Goal: Transaction & Acquisition: Purchase product/service

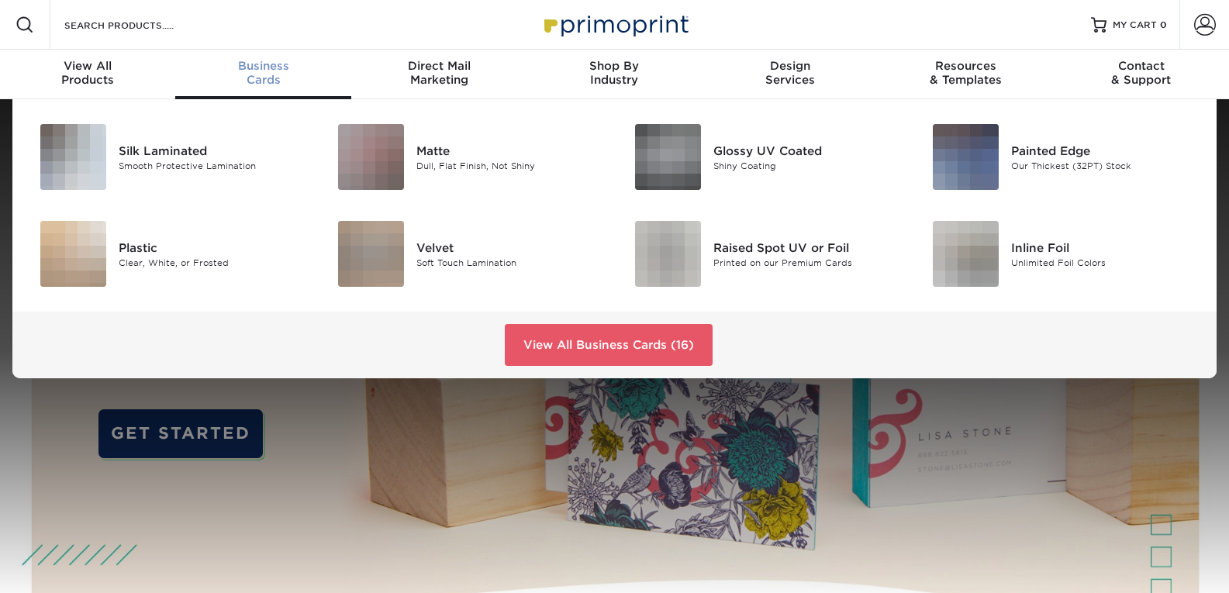
click at [254, 78] on div "Business Cards" at bounding box center [262, 73] width 175 height 28
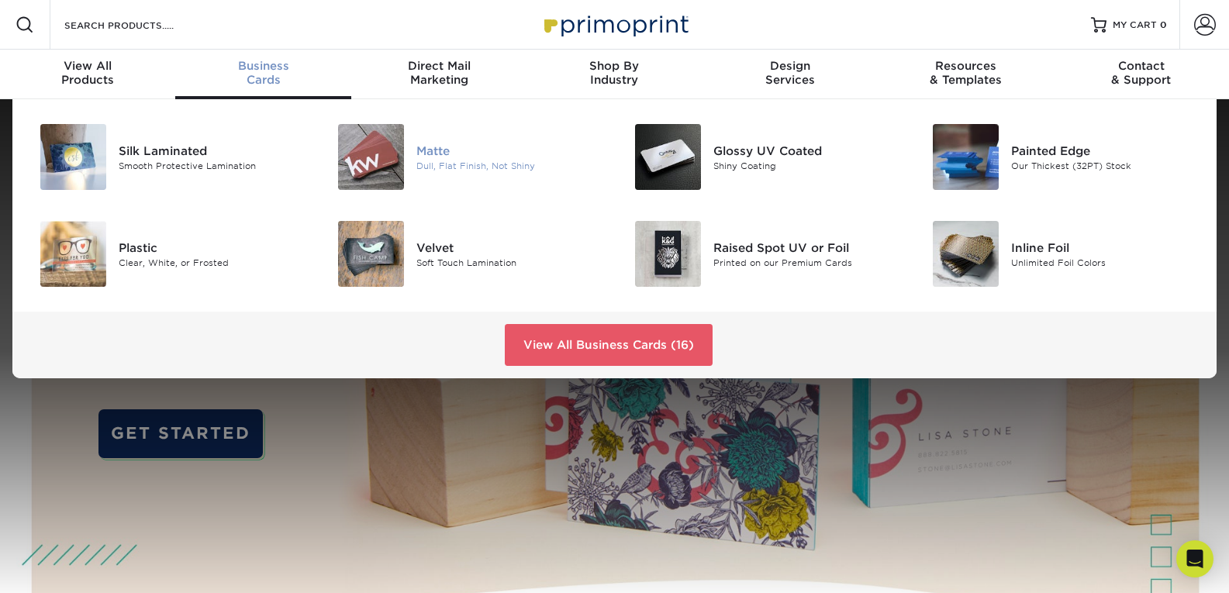
click at [443, 163] on div "Dull, Flat Finish, Not Shiny" at bounding box center [509, 165] width 187 height 13
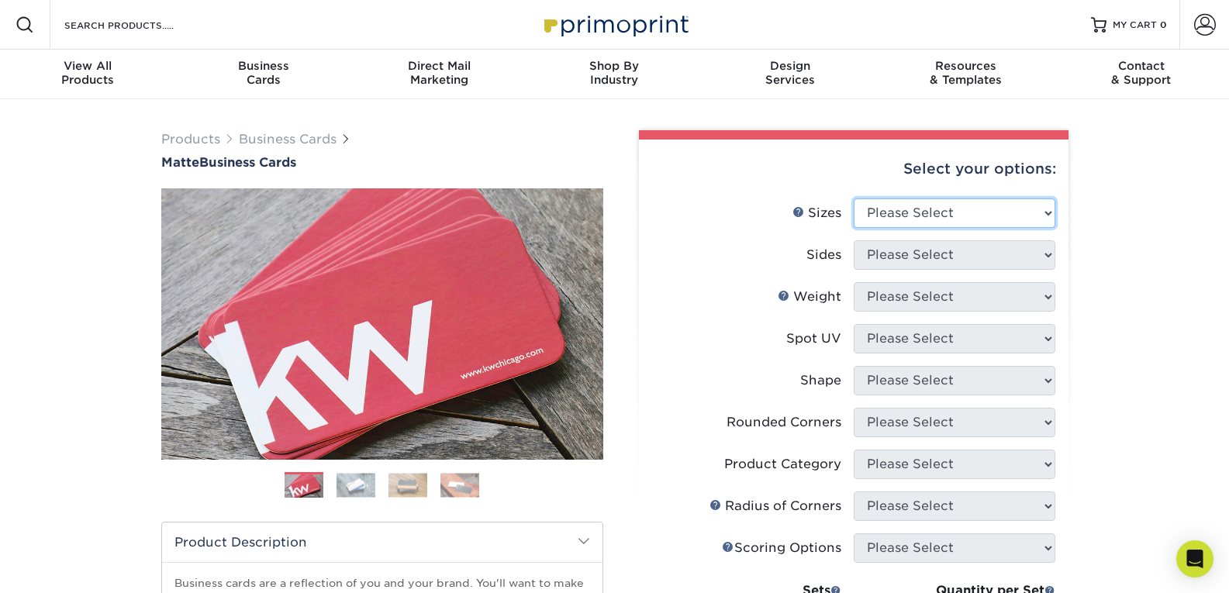
click at [947, 216] on select "Please Select 1.5" x 3.5" - Mini 1.75" x 3.5" - Mini 2" x 2" - Square 2" x 3" -…" at bounding box center [955, 212] width 202 height 29
select select "2.00x3.50"
click at [854, 198] on select "Please Select 1.5" x 3.5" - Mini 1.75" x 3.5" - Mini 2" x 2" - Square 2" x 3" -…" at bounding box center [955, 212] width 202 height 29
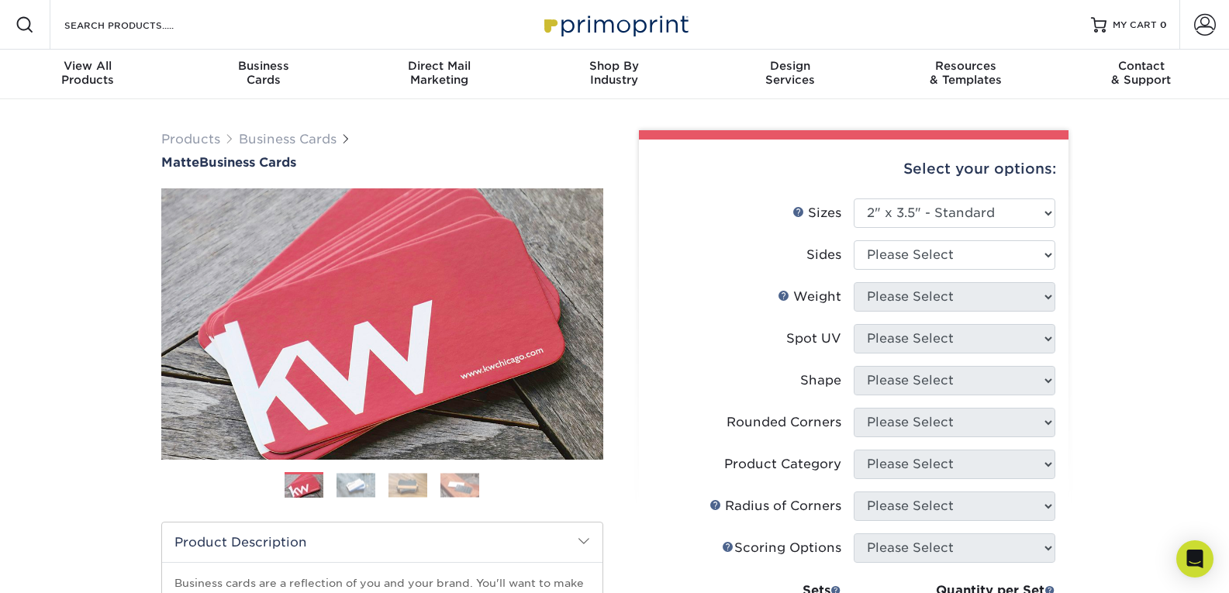
click at [928, 272] on li "Sides Please Select Print Both Sides Print Front Only" at bounding box center [853, 261] width 403 height 42
click at [929, 262] on select "Please Select Print Both Sides Print Front Only" at bounding box center [955, 254] width 202 height 29
select select "13abbda7-1d64-4f25-8bb2-c179b224825d"
click at [854, 240] on select "Please Select Print Both Sides Print Front Only" at bounding box center [955, 254] width 202 height 29
click at [925, 305] on select "Please Select 16PT 14PT" at bounding box center [955, 296] width 202 height 29
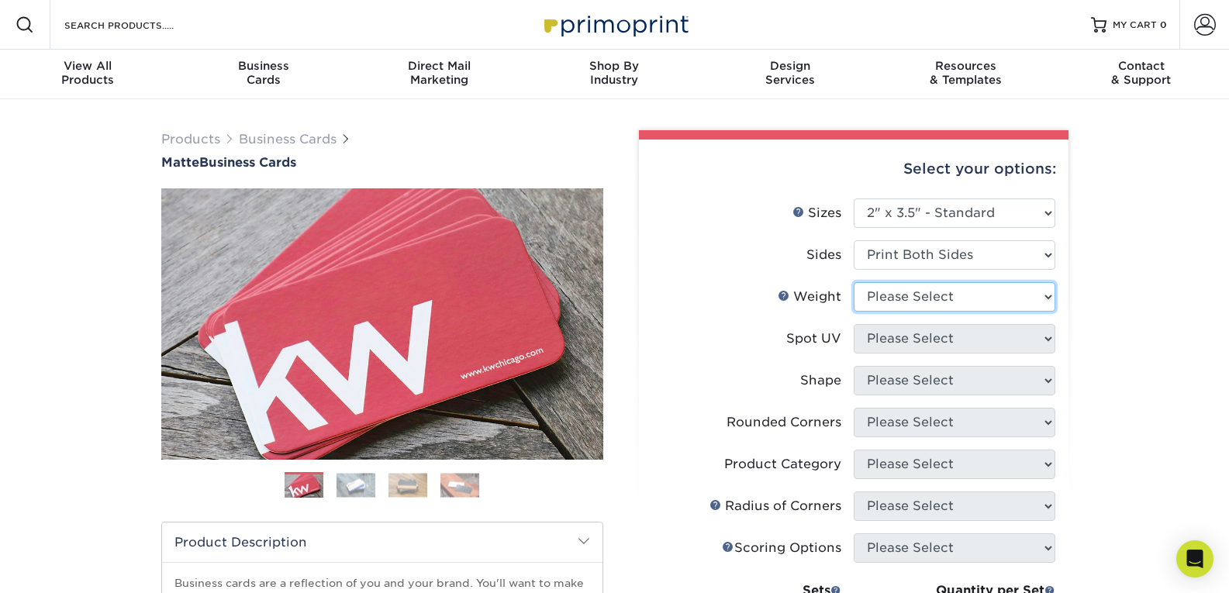
select select "14PT"
click at [854, 282] on select "Please Select 16PT 14PT" at bounding box center [955, 296] width 202 height 29
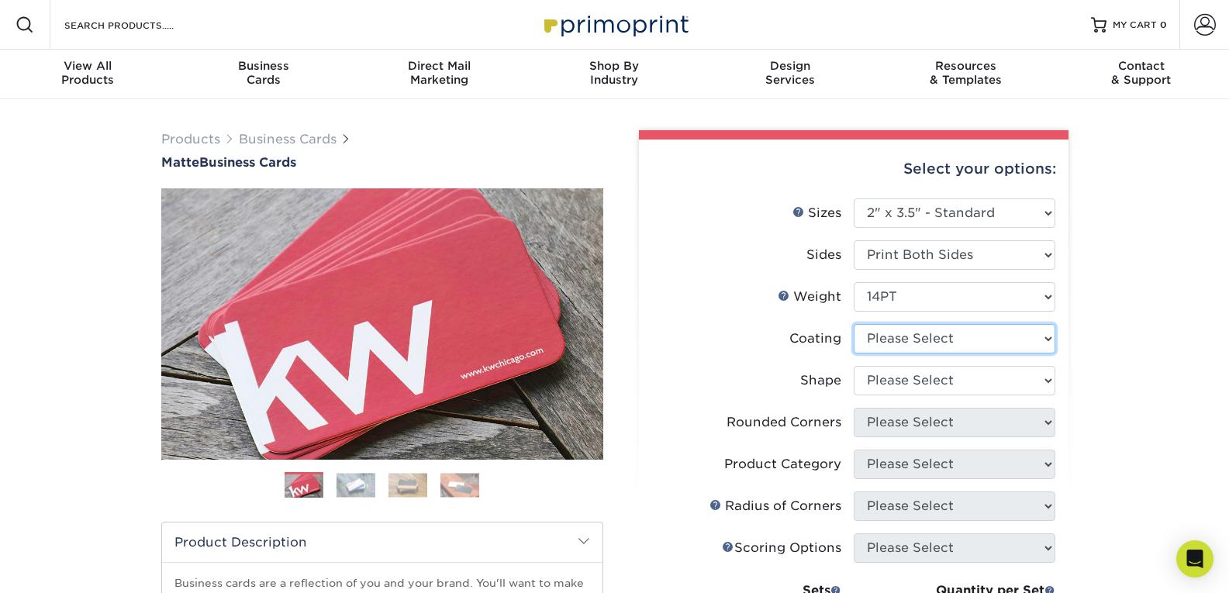
click at [927, 342] on select at bounding box center [955, 338] width 202 height 29
select select "121bb7b5-3b4d-429f-bd8d-bbf80e953313"
click at [854, 324] on select at bounding box center [955, 338] width 202 height 29
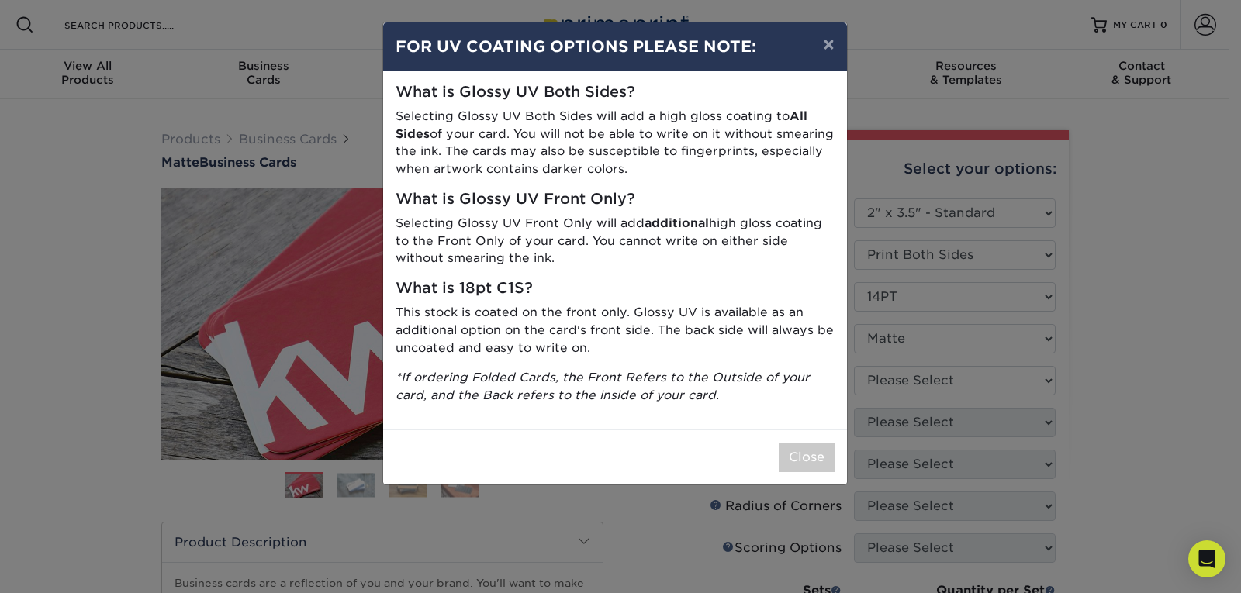
click at [755, 371] on icon "*If ordering Folded Cards, the Front Refers to the Outside of your card, and th…" at bounding box center [602, 386] width 414 height 33
click at [838, 43] on button "×" at bounding box center [828, 43] width 36 height 43
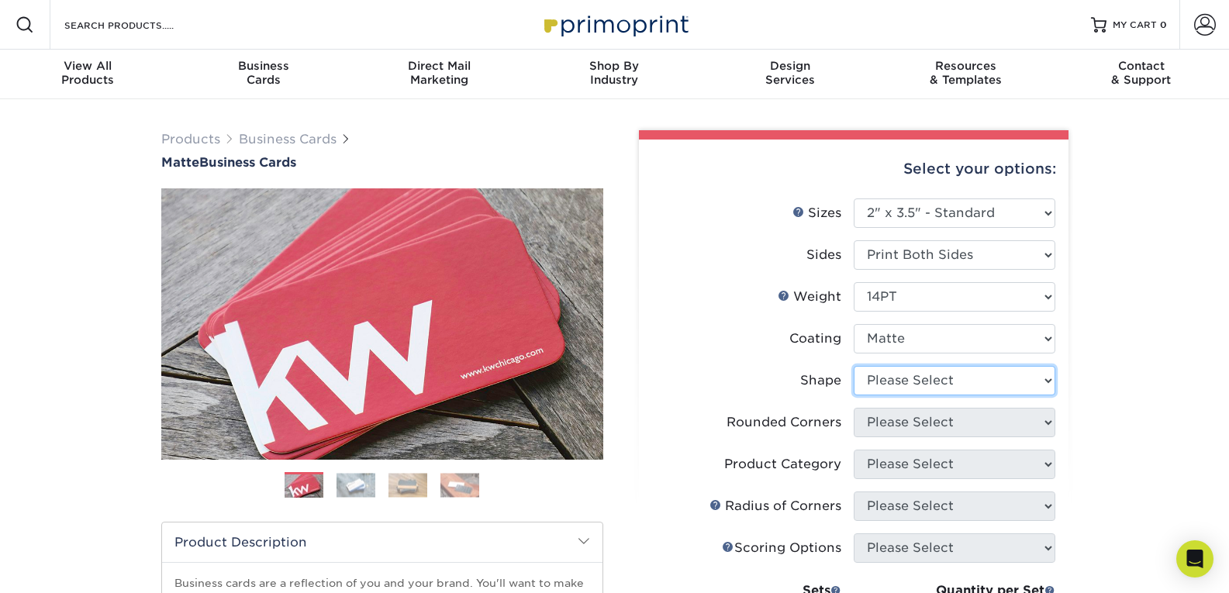
click at [935, 382] on select "Please Select Standard" at bounding box center [955, 380] width 202 height 29
select select "standard"
click at [854, 366] on select "Please Select Standard" at bounding box center [955, 380] width 202 height 29
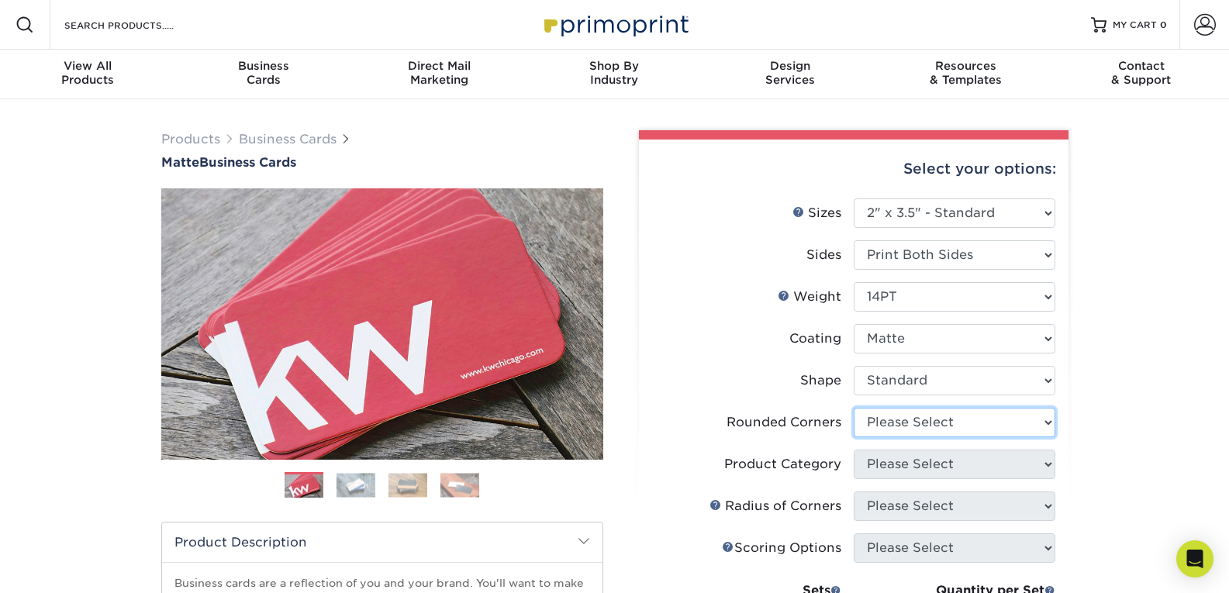
click at [907, 421] on select "Please Select Yes - Round 2 Corners Yes - Round 4 Corners No" at bounding box center [955, 422] width 202 height 29
select select "0"
click at [854, 408] on select "Please Select Yes - Round 2 Corners Yes - Round 4 Corners No" at bounding box center [955, 422] width 202 height 29
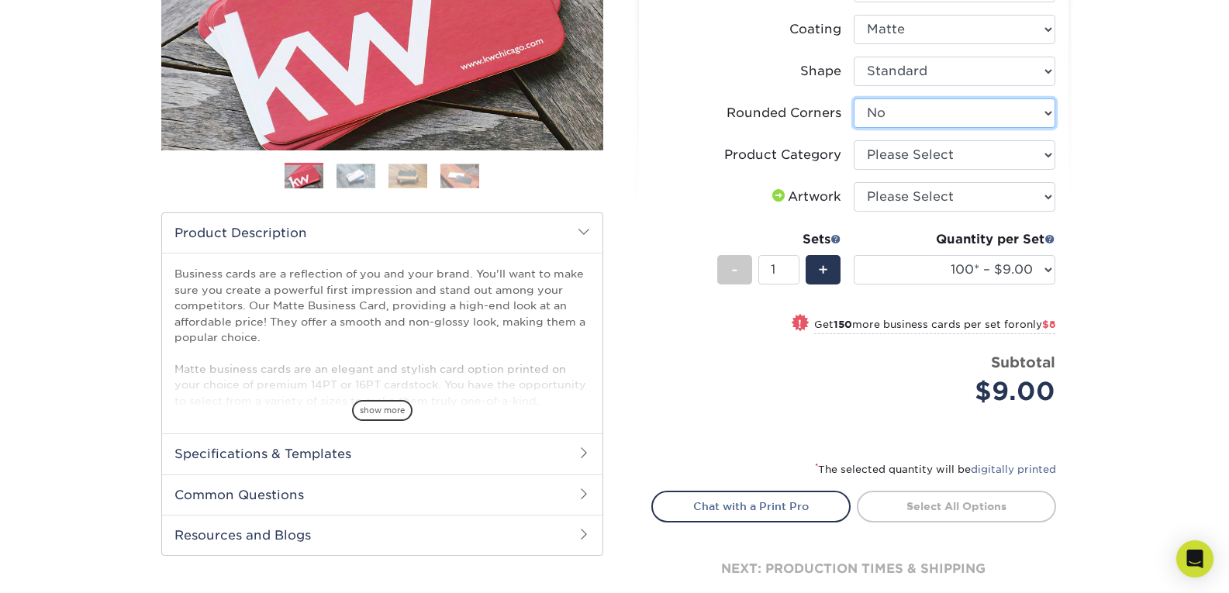
scroll to position [310, 0]
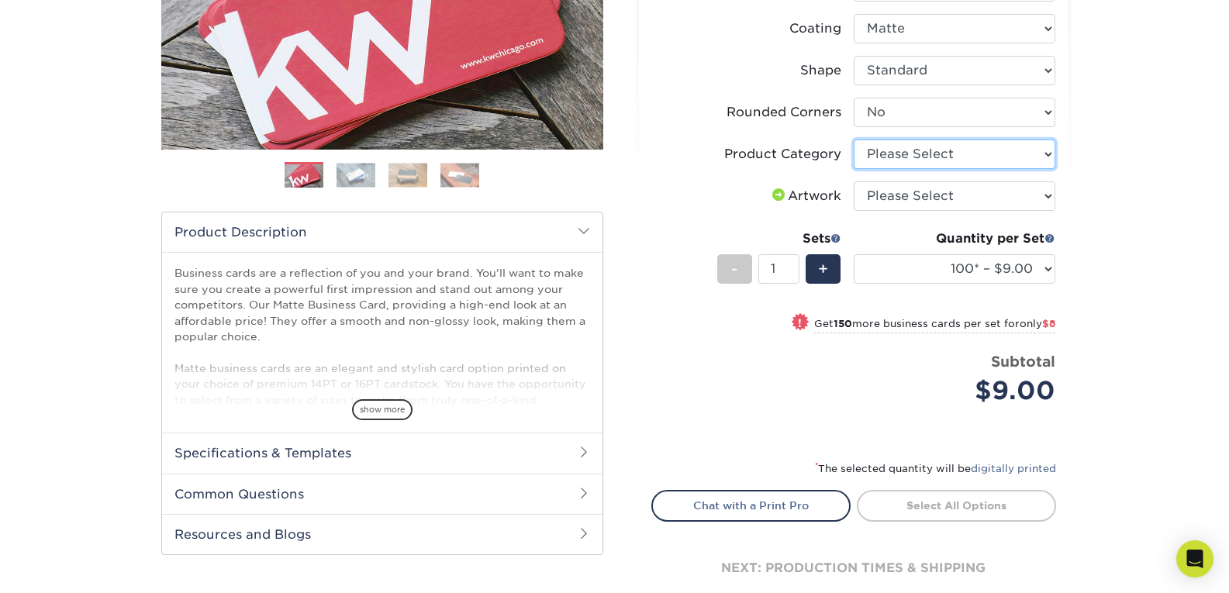
click at [938, 149] on select "Please Select Business Cards" at bounding box center [955, 154] width 202 height 29
select select "3b5148f1-0588-4f88-a218-97bcfdce65c1"
click at [854, 140] on select "Please Select Business Cards" at bounding box center [955, 154] width 202 height 29
click at [923, 193] on select "Please Select I will upload files I need a design - $100" at bounding box center [955, 195] width 202 height 29
select select "upload"
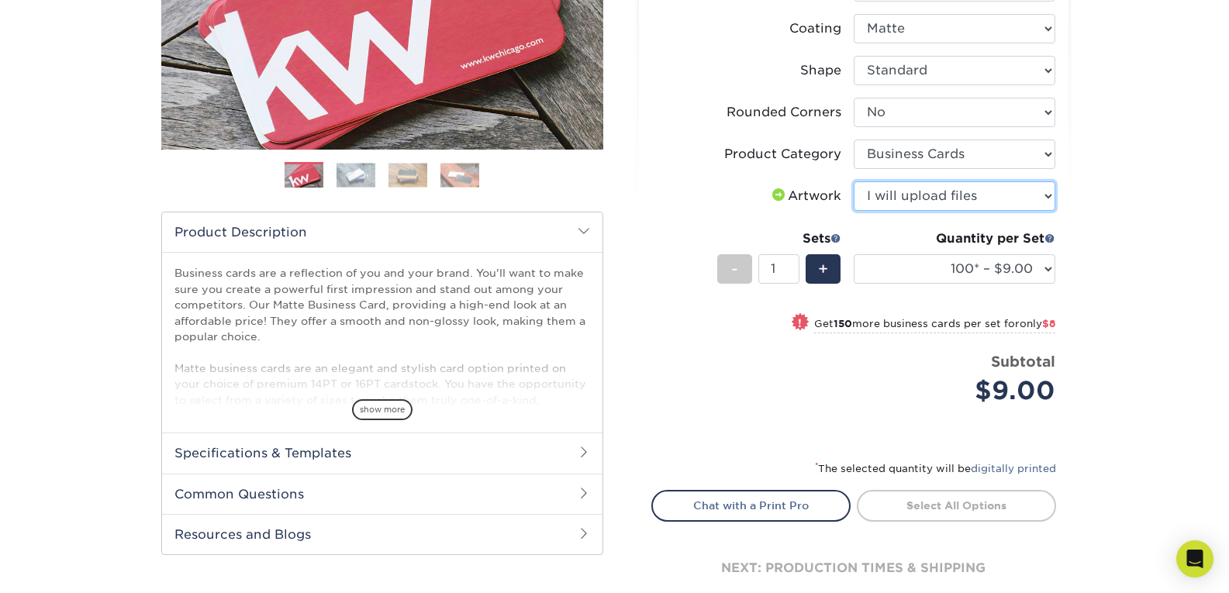
click at [854, 181] on select "Please Select I will upload files I need a design - $100" at bounding box center [955, 195] width 202 height 29
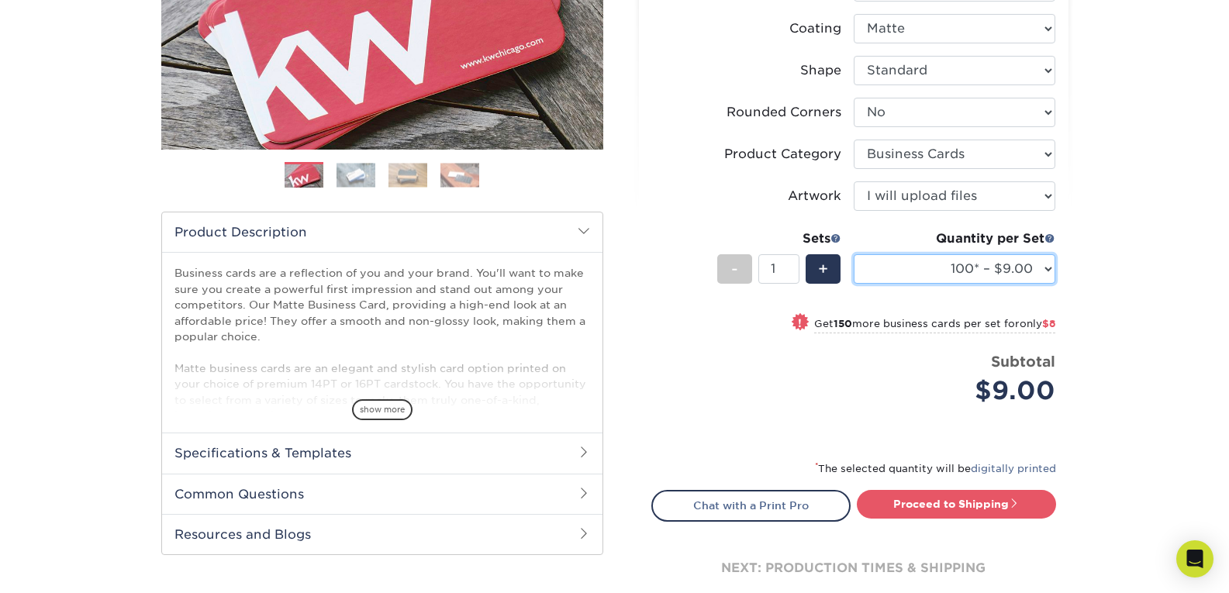
click at [917, 275] on select "100* – $9.00 250* – $17.00 500 – $33.00 1000 – $42.00 2500 – $75.00 5000 – $143…" at bounding box center [955, 268] width 202 height 29
click at [854, 254] on select "100* – $9.00 250* – $17.00 500 – $33.00 1000 – $42.00 2500 – $75.00 5000 – $143…" at bounding box center [955, 268] width 202 height 29
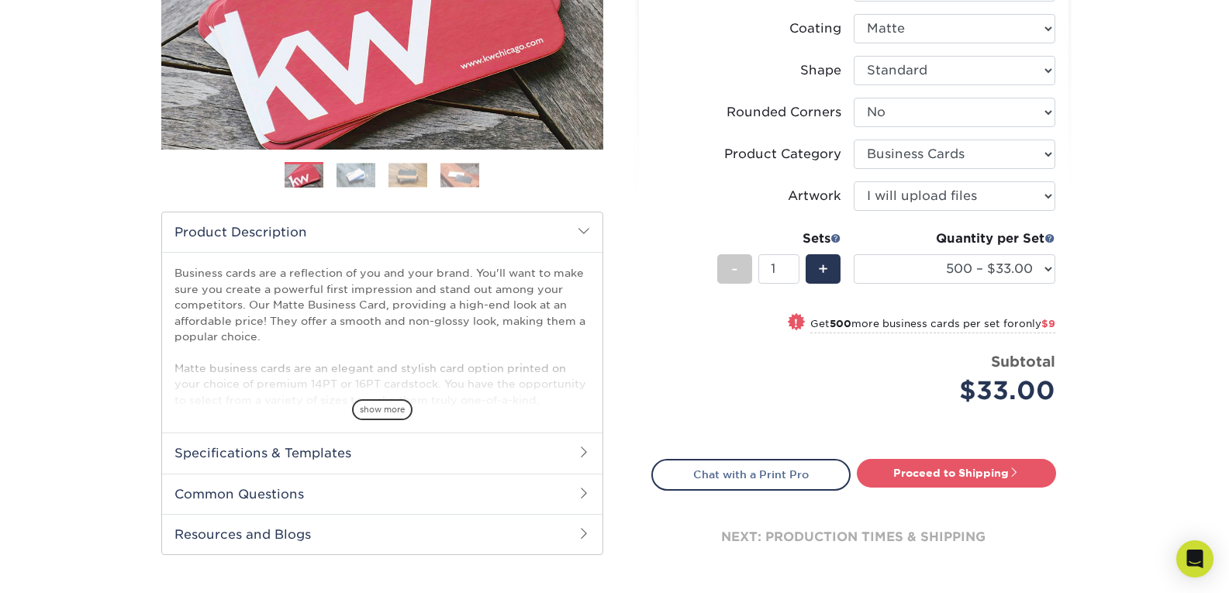
click at [1113, 316] on div "Products Business Cards Matte Business Cards Previous Next 100 $ 9" at bounding box center [614, 214] width 1229 height 851
click at [1019, 278] on select "100* – $9.00 250* – $17.00 500 – $33.00 1000 – $42.00 2500 – $75.00 5000 – $143…" at bounding box center [955, 268] width 202 height 29
select select "1000 – $42.00"
click at [854, 254] on select "100* – $9.00 250* – $17.00 500 – $33.00 1000 – $42.00 2500 – $75.00 5000 – $143…" at bounding box center [955, 268] width 202 height 29
click at [1114, 312] on div "Products Business Cards Matte Business Cards Previous Next 100 $ 9" at bounding box center [614, 214] width 1229 height 851
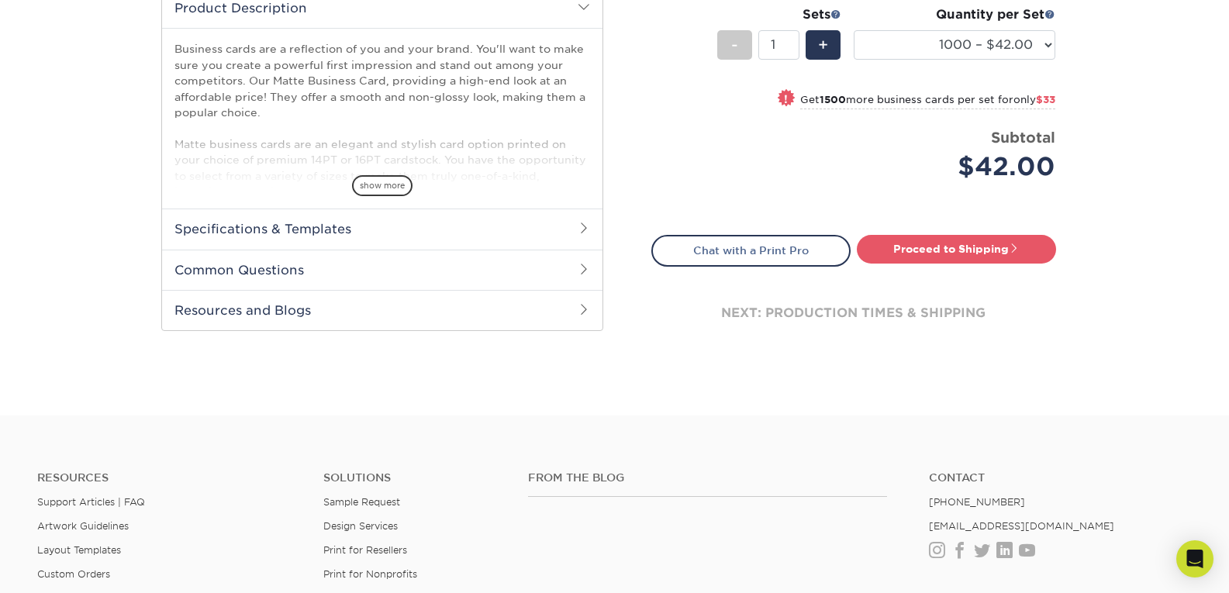
scroll to position [543, 0]
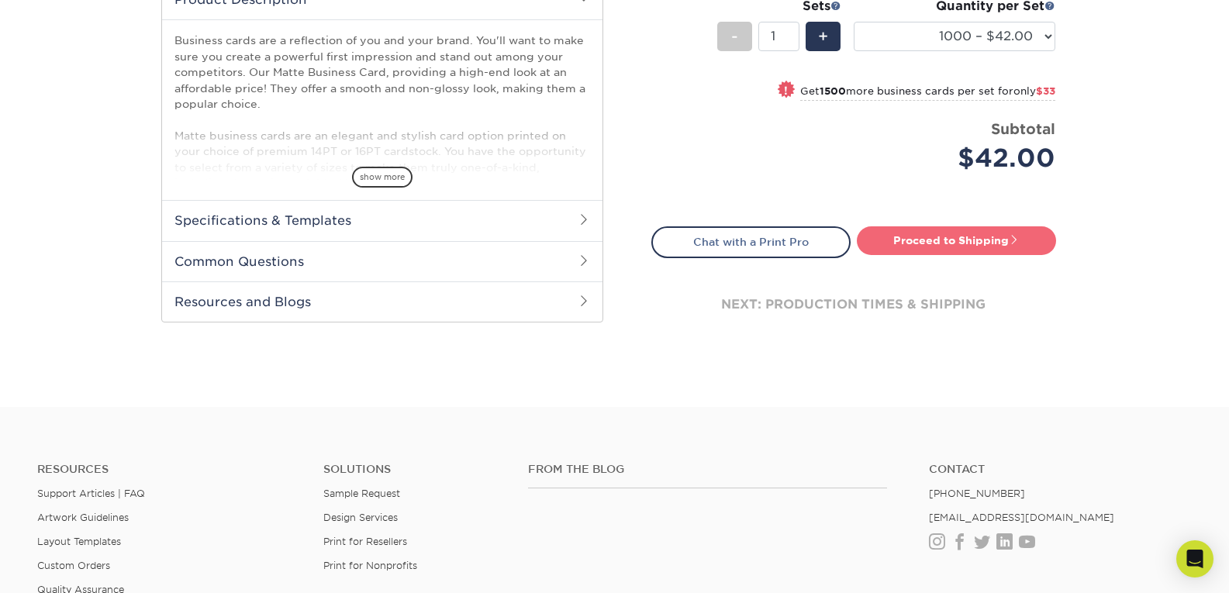
click at [952, 240] on link "Proceed to Shipping" at bounding box center [956, 240] width 199 height 28
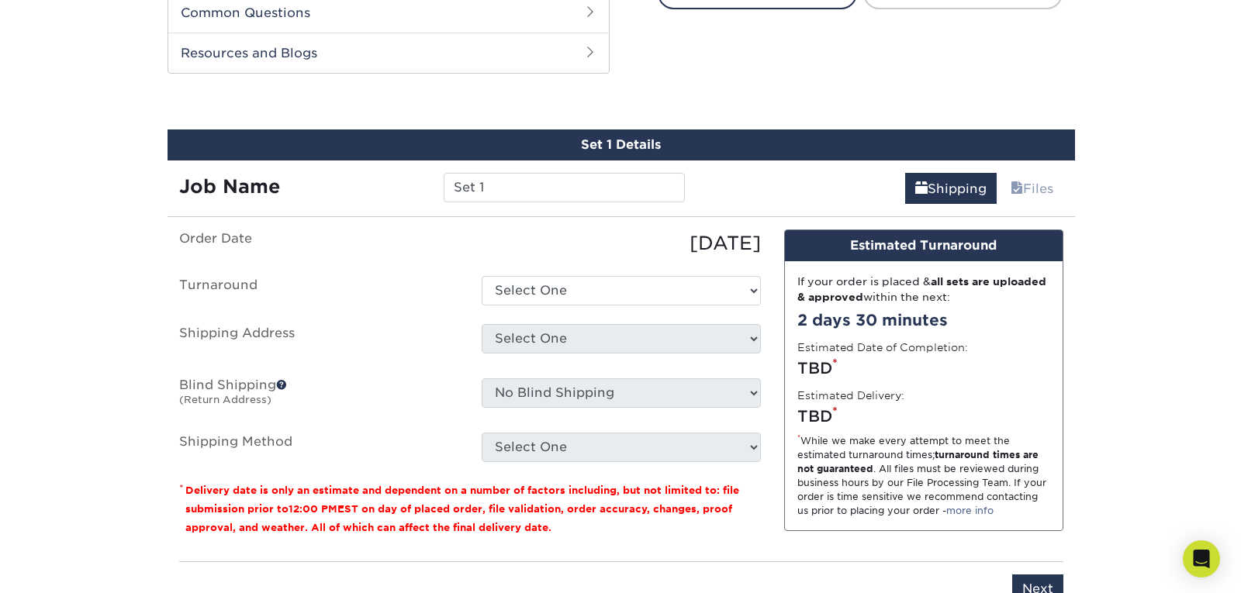
scroll to position [812, 0]
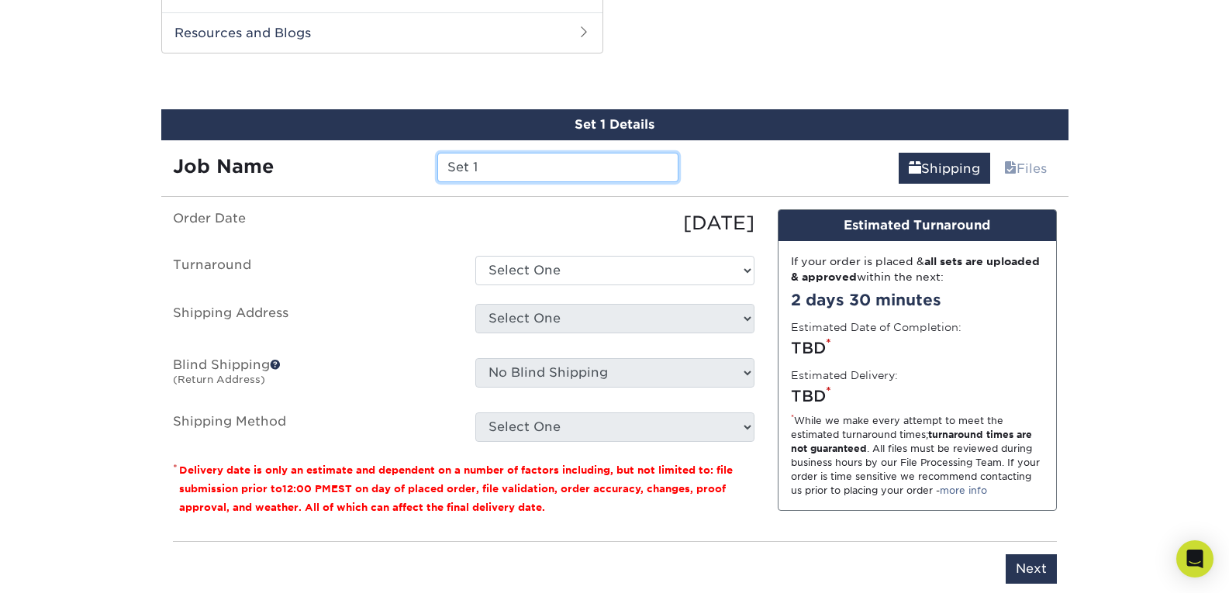
click at [539, 165] on input "Set 1" at bounding box center [557, 167] width 241 height 29
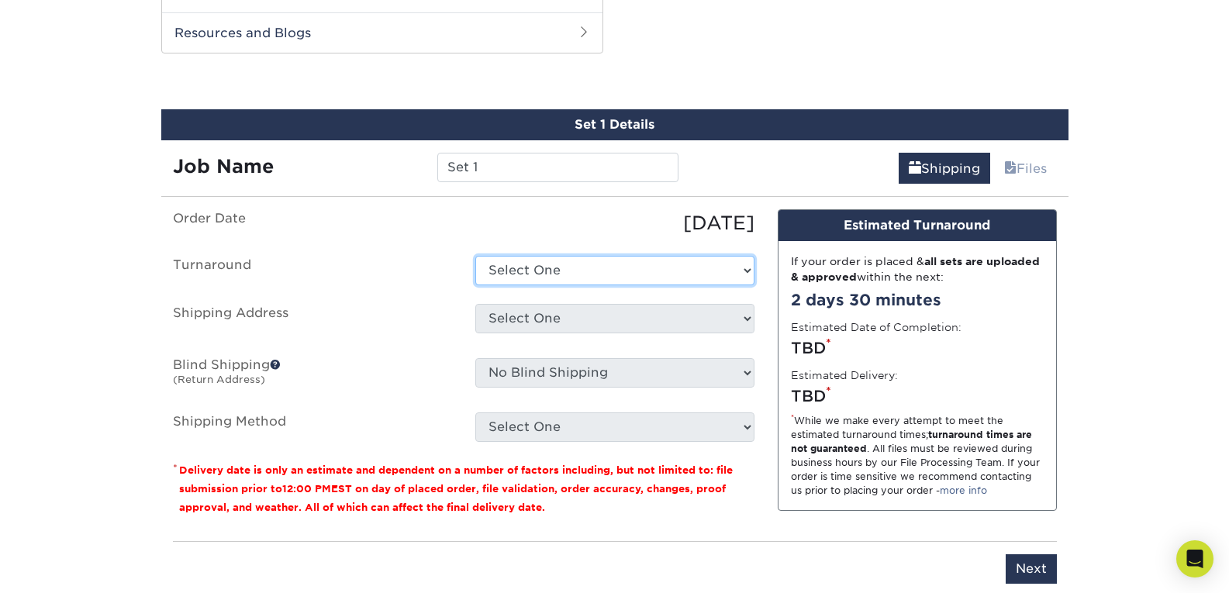
click at [588, 271] on select "Select One 2-4 Business Days 2 Day Next Business Day" at bounding box center [614, 270] width 279 height 29
select select "bbae0db4-e4ea-4d4a-8a0b-eb00eeb16e68"
click at [475, 256] on select "Select One 2-4 Business Days 2 Day Next Business Day" at bounding box center [614, 270] width 279 height 29
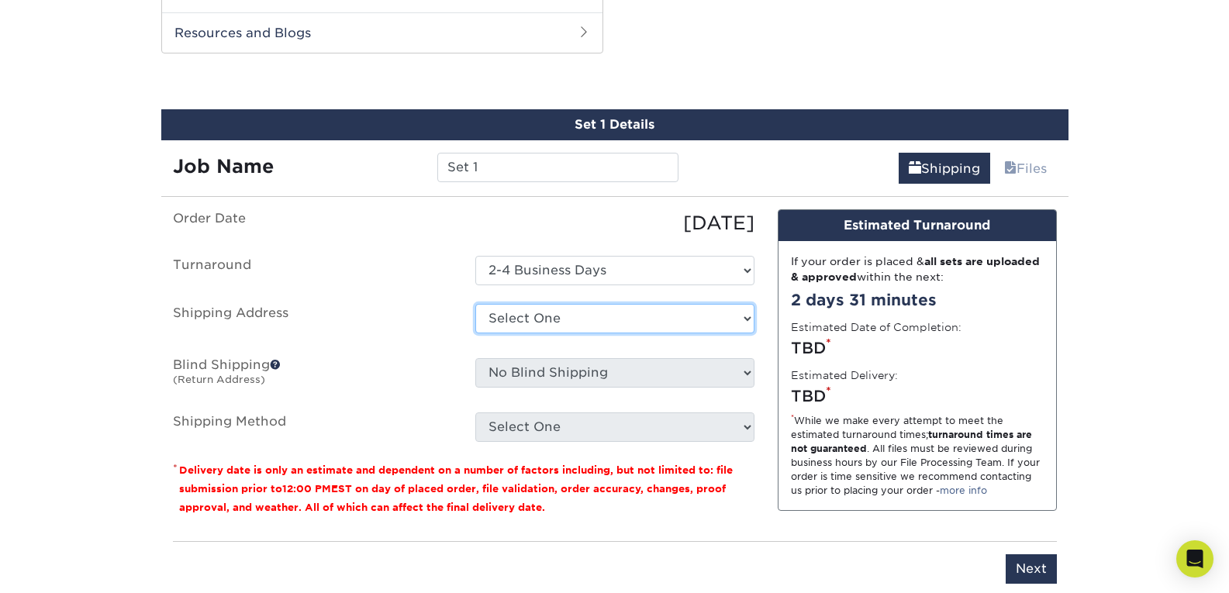
click at [545, 314] on select "Select One + Add New Address - Login" at bounding box center [614, 318] width 279 height 29
select select "newaddress"
click at [475, 304] on select "Select One + Add New Address - Login" at bounding box center [614, 318] width 279 height 29
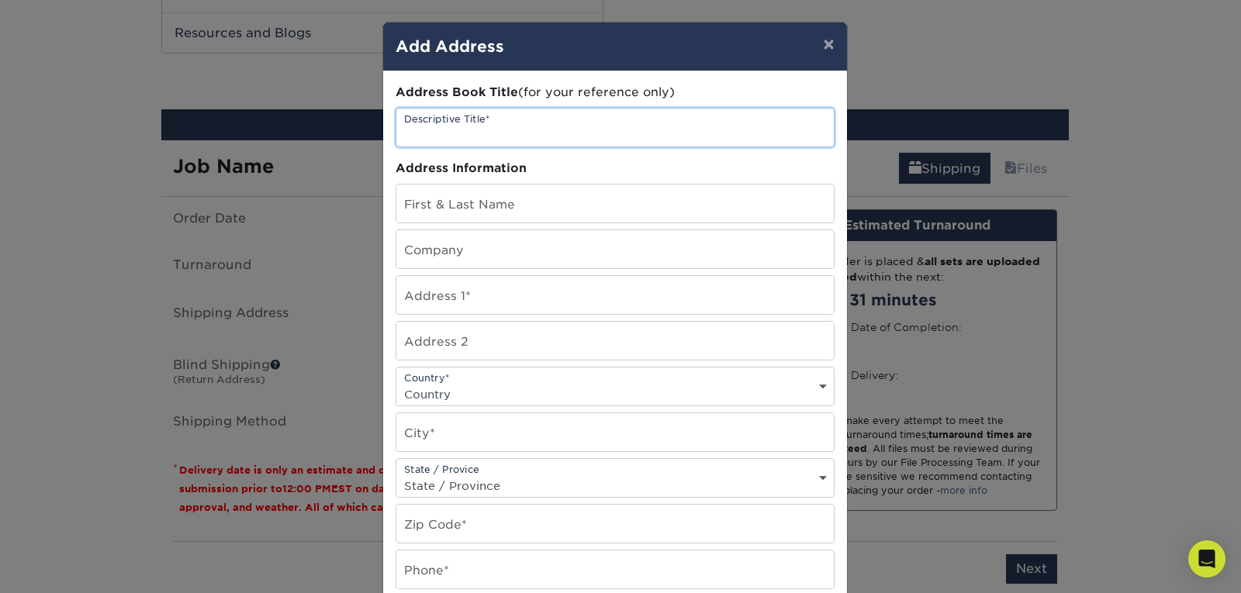
click at [546, 131] on input "text" at bounding box center [614, 128] width 437 height 38
type input "TCCBL"
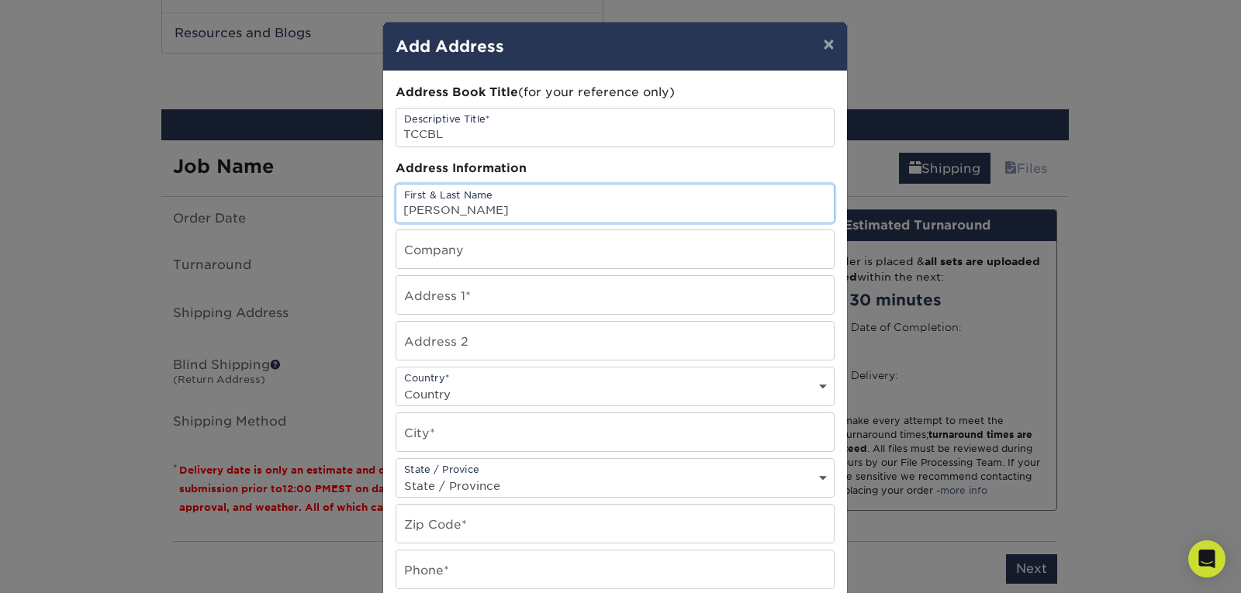
type input "DAVID BARBEE"
type input "BARBEEZ DESIGNZ LLC"
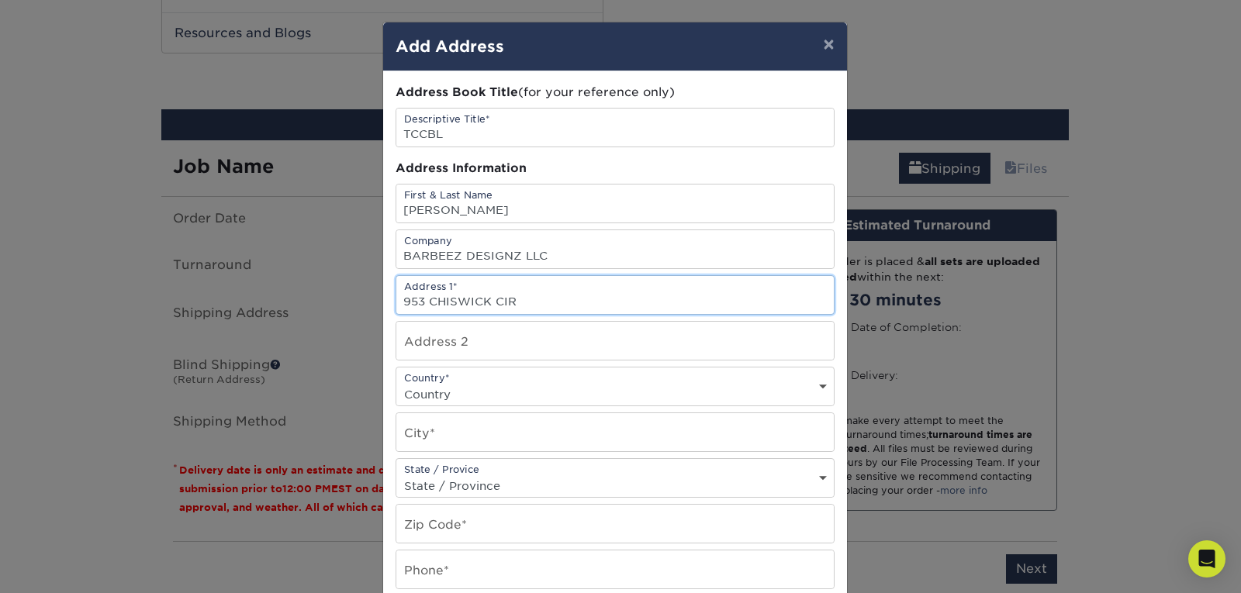
type input "953 CHISWICK CIR"
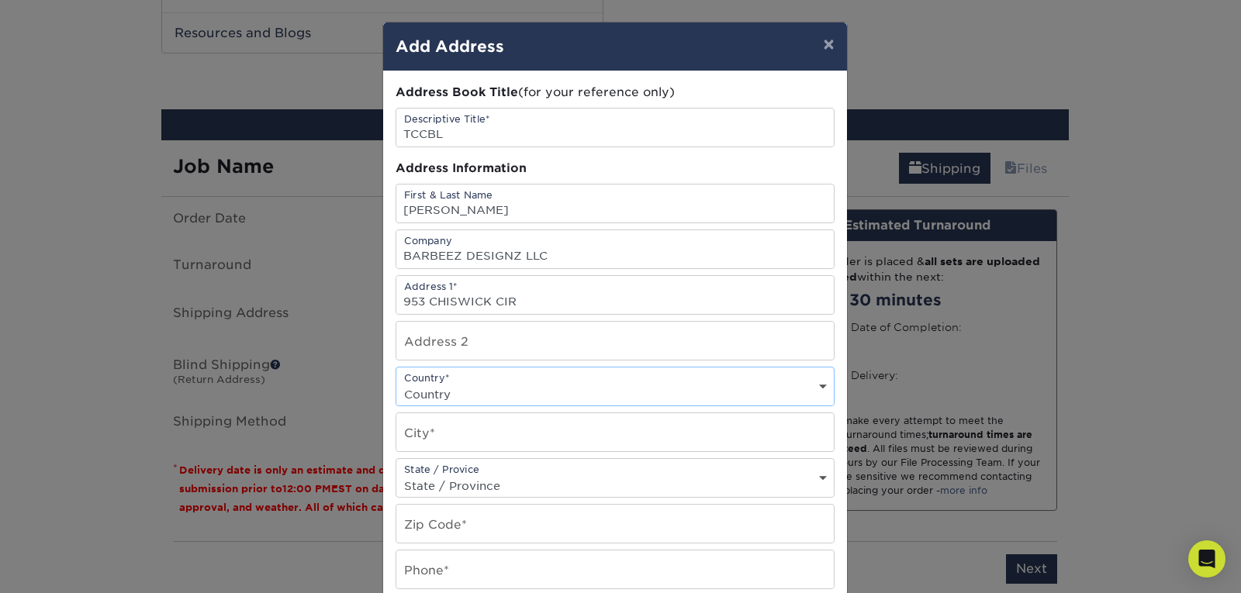
click at [550, 390] on select "Country United States Canada ----------------------------- Afghanistan Albania …" at bounding box center [614, 394] width 437 height 22
select select "US"
click at [396, 383] on select "Country United States Canada ----------------------------- Afghanistan Albania …" at bounding box center [614, 394] width 437 height 22
click at [515, 424] on input "text" at bounding box center [614, 432] width 437 height 38
type input "NEWPORTNEWS VA"
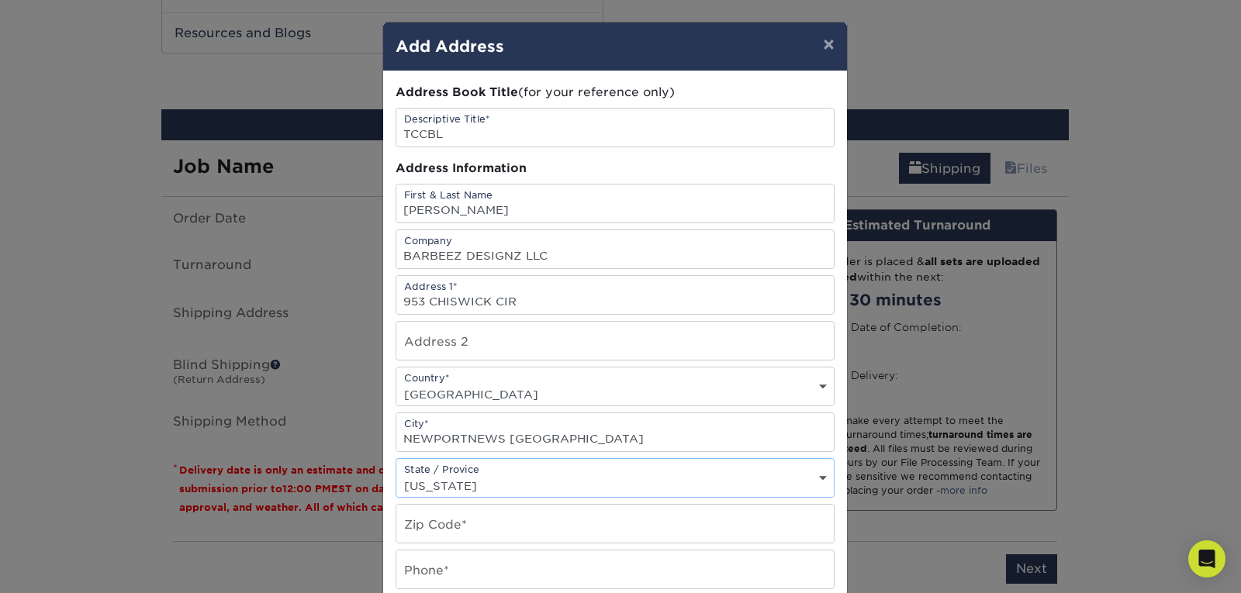
select select "VA"
type input "23608"
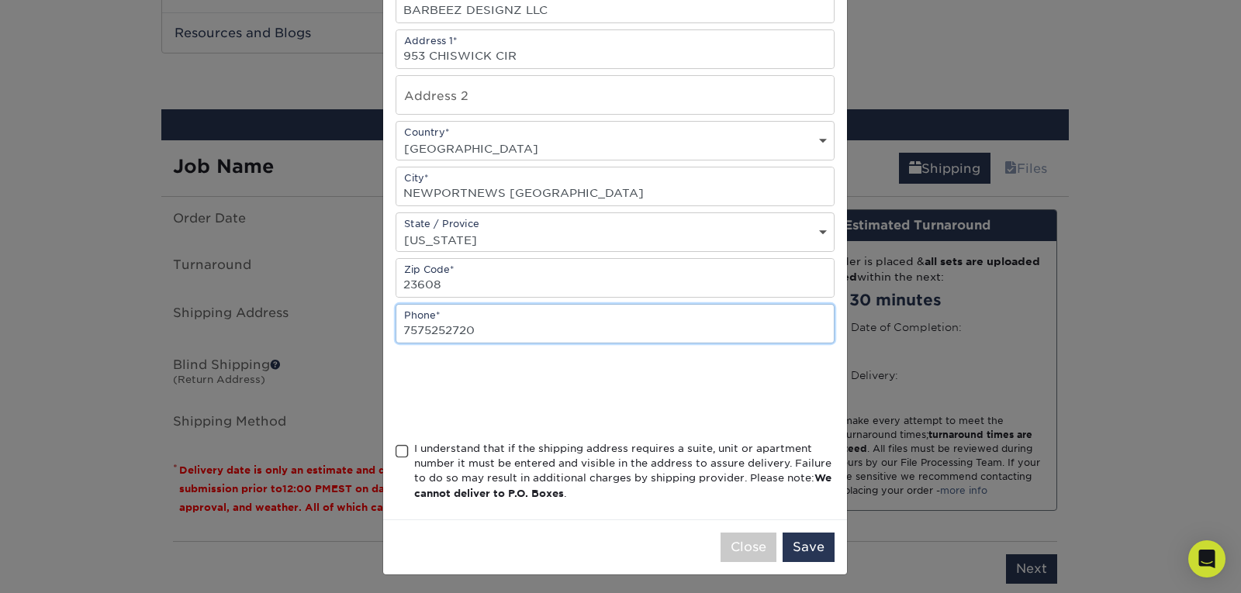
scroll to position [250, 0]
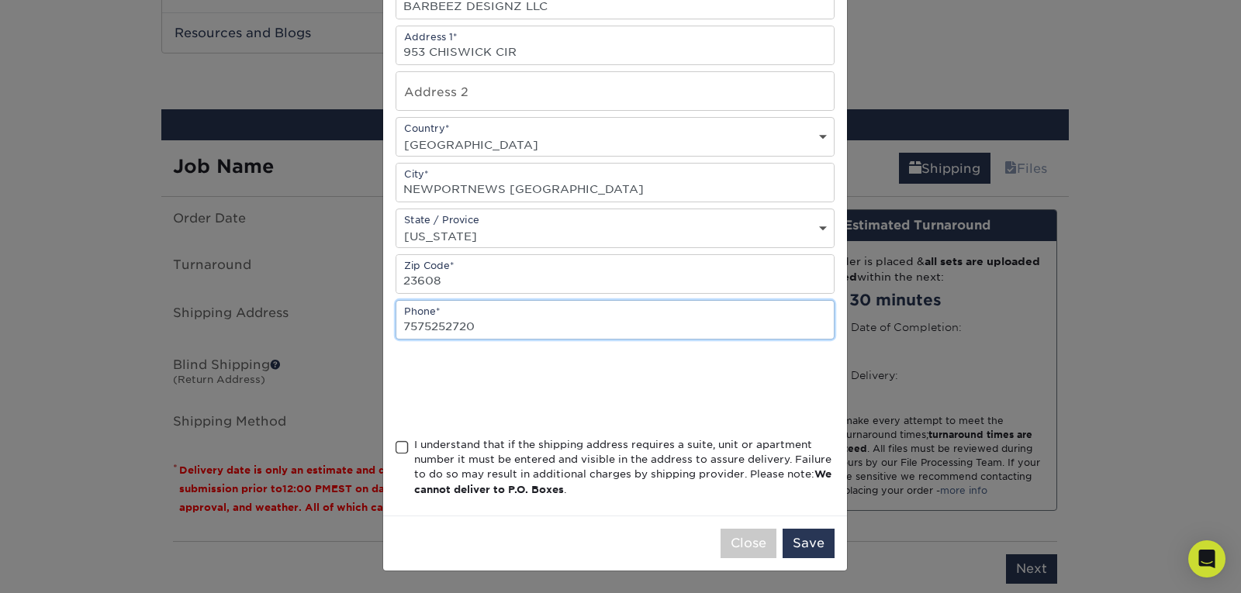
type input "7575252720"
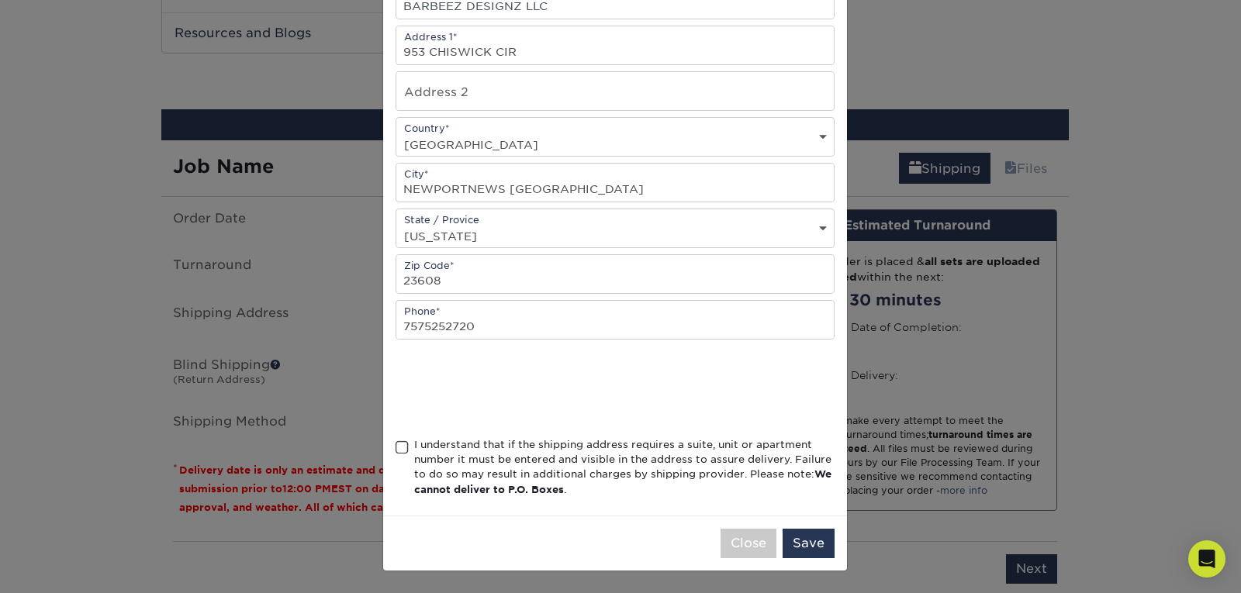
click at [399, 449] on span at bounding box center [401, 447] width 13 height 15
click at [0, 0] on input "I understand that if the shipping address requires a suite, unit or apartment n…" at bounding box center [0, 0] width 0 height 0
click at [792, 541] on button "Save" at bounding box center [808, 543] width 52 height 29
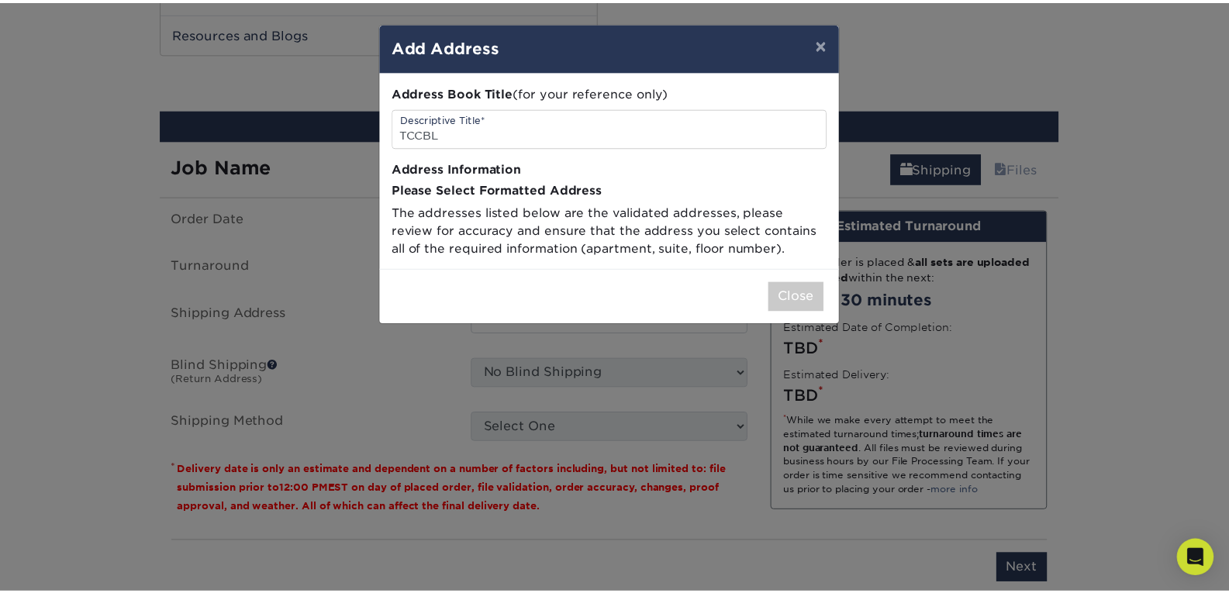
scroll to position [0, 0]
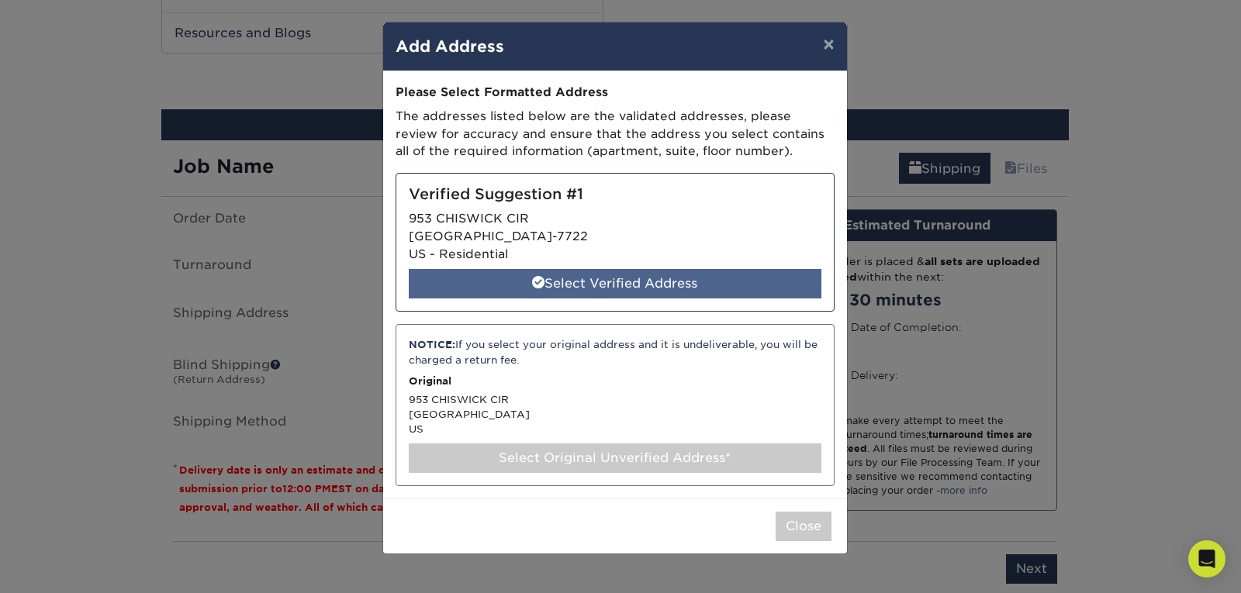
click at [609, 281] on div "Select Verified Address" at bounding box center [615, 283] width 412 height 29
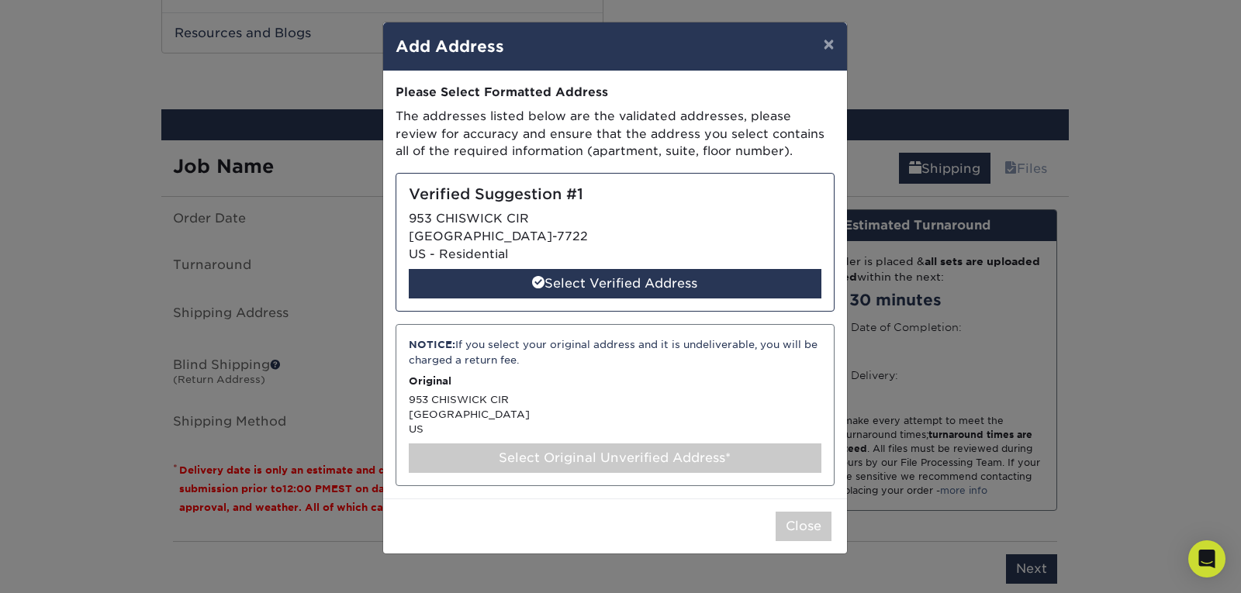
select select "285144"
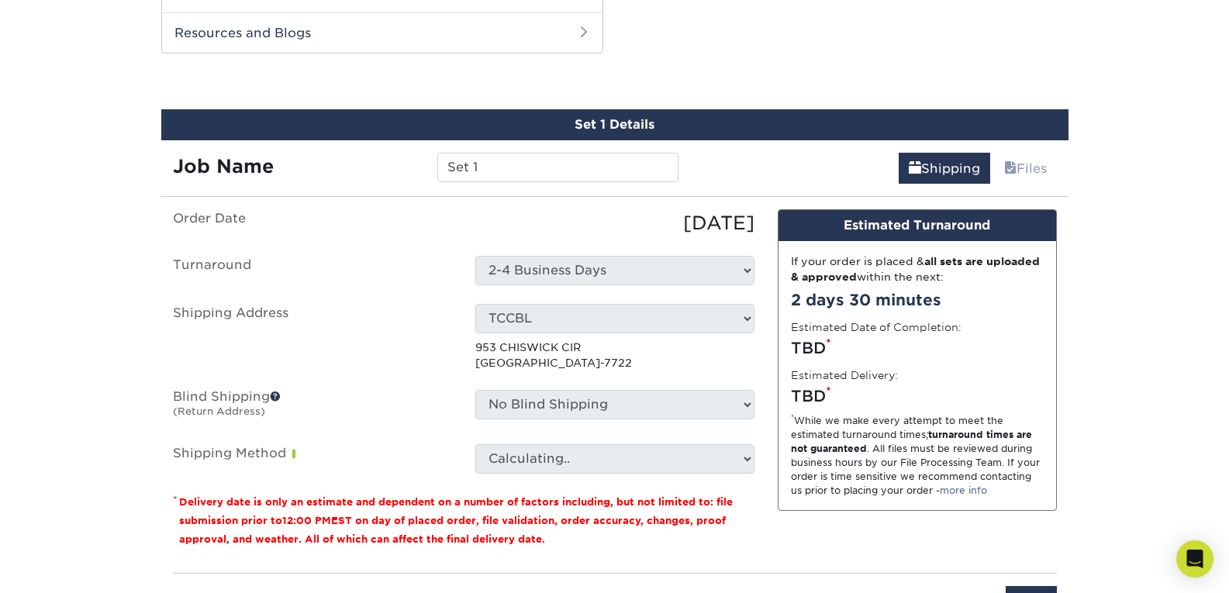
click at [550, 223] on div "08/16/2025" at bounding box center [615, 223] width 302 height 28
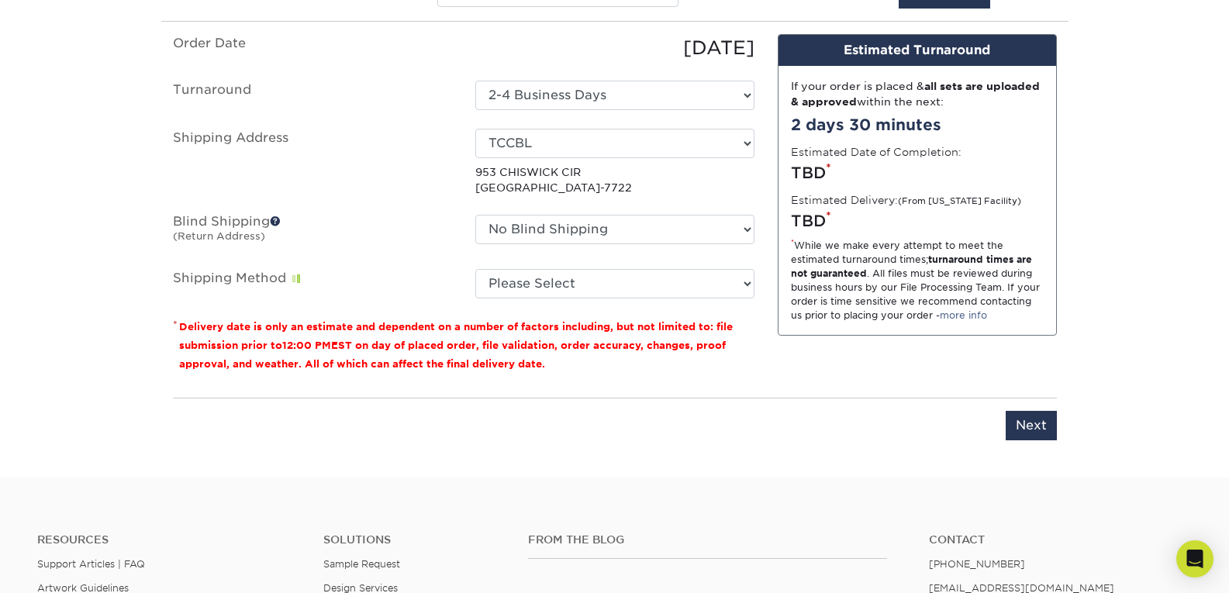
scroll to position [1044, 0]
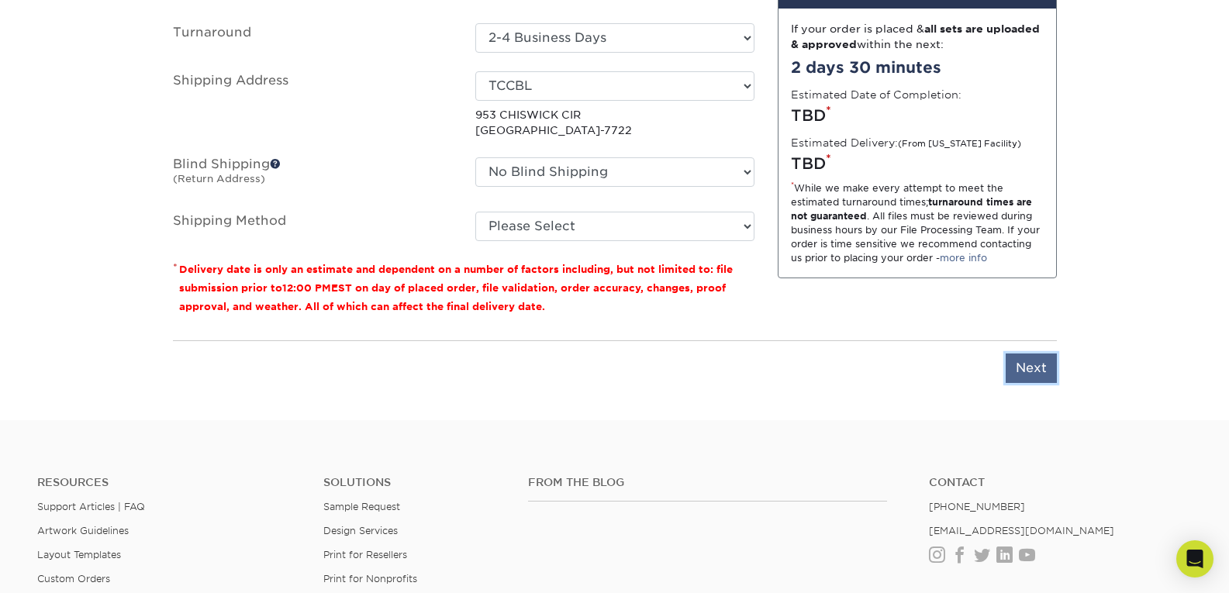
click at [1024, 366] on input "Next" at bounding box center [1031, 368] width 51 height 29
type input "Next"
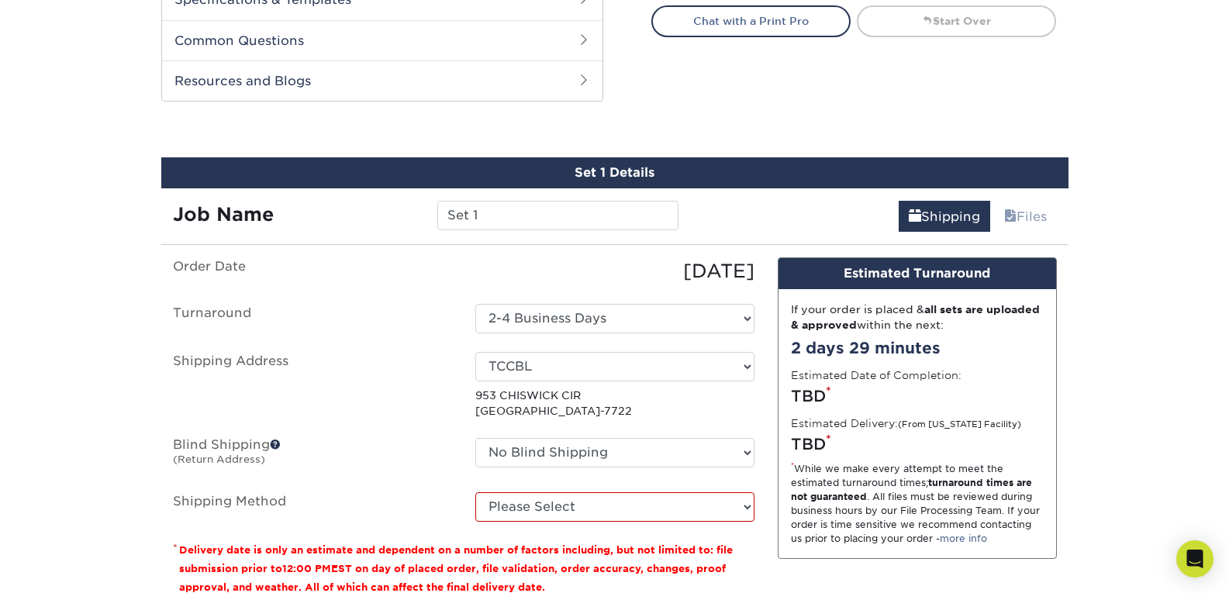
scroll to position [734, 0]
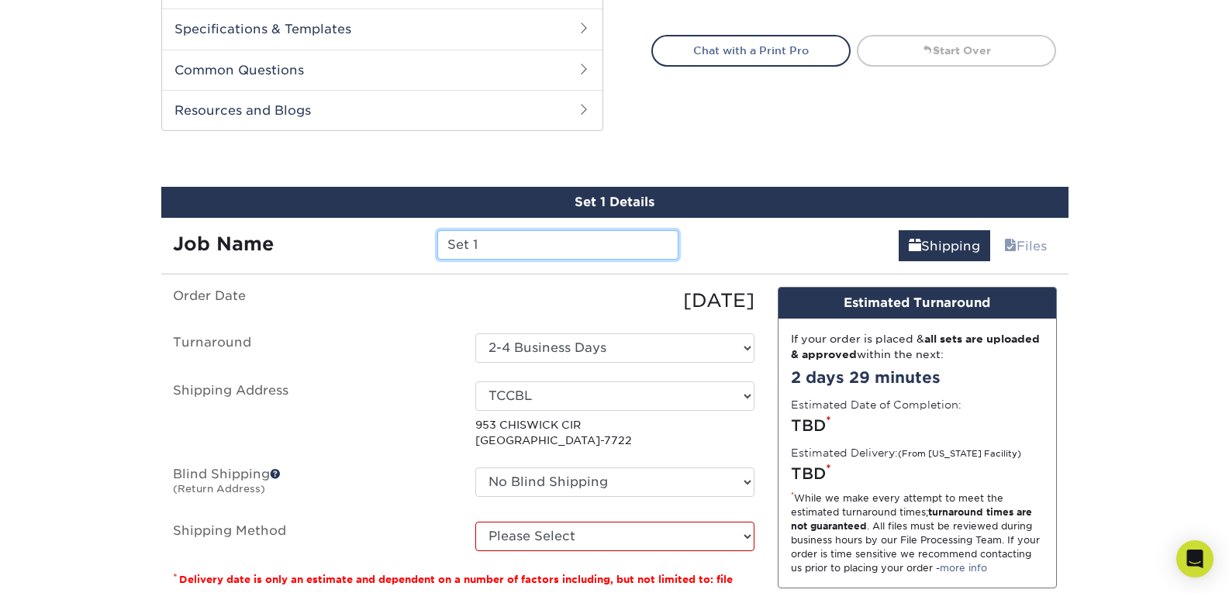
click at [519, 239] on input "Set 1" at bounding box center [557, 244] width 241 height 29
type input "S"
type input "t"
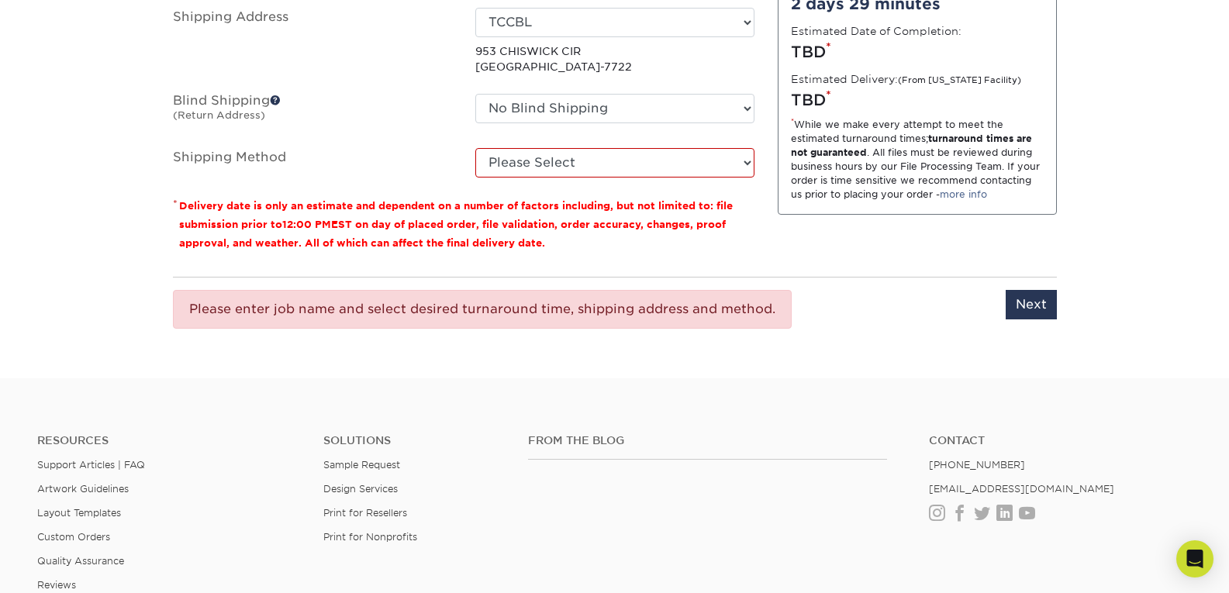
scroll to position [1122, 0]
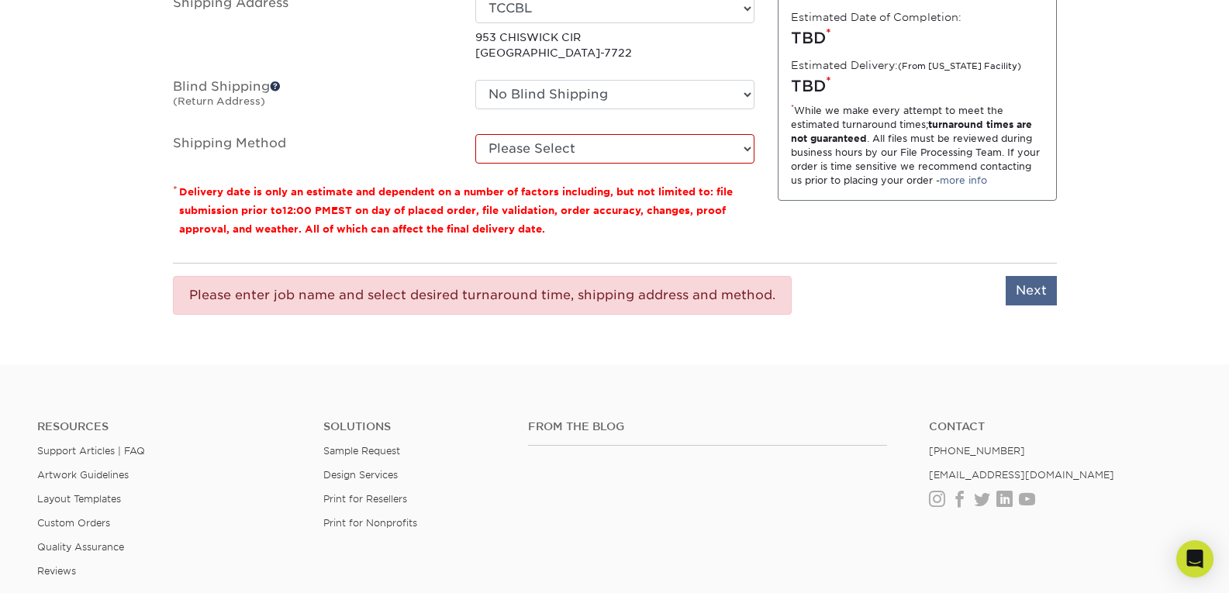
type input "TCCBL"
click at [1023, 296] on input "Next" at bounding box center [1031, 290] width 51 height 29
type input "Next"
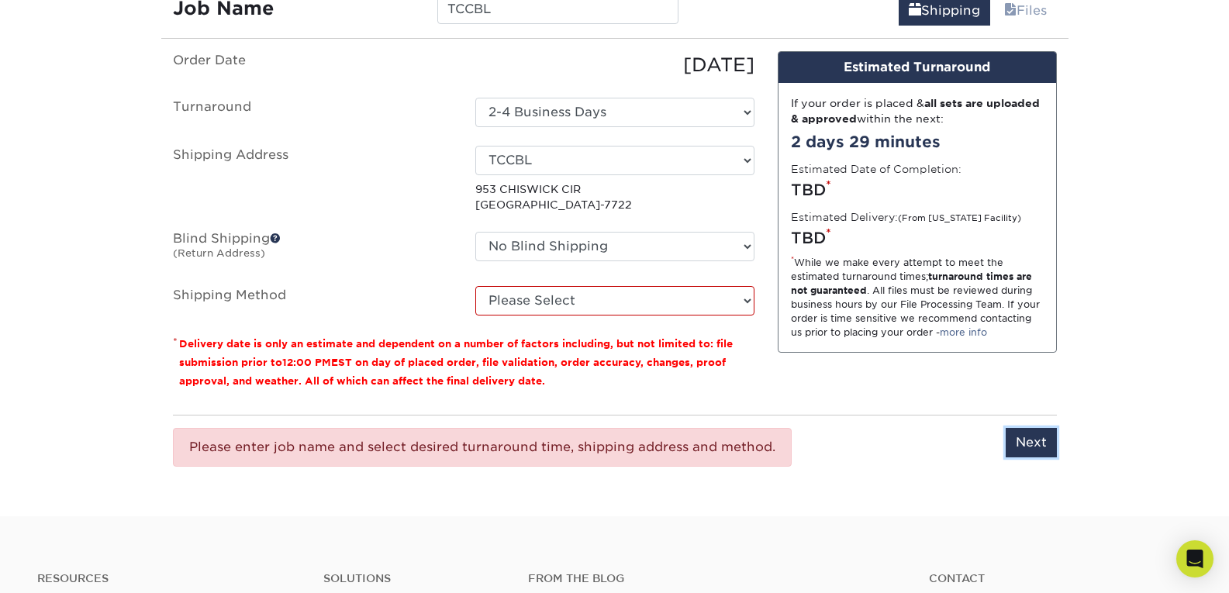
scroll to position [889, 0]
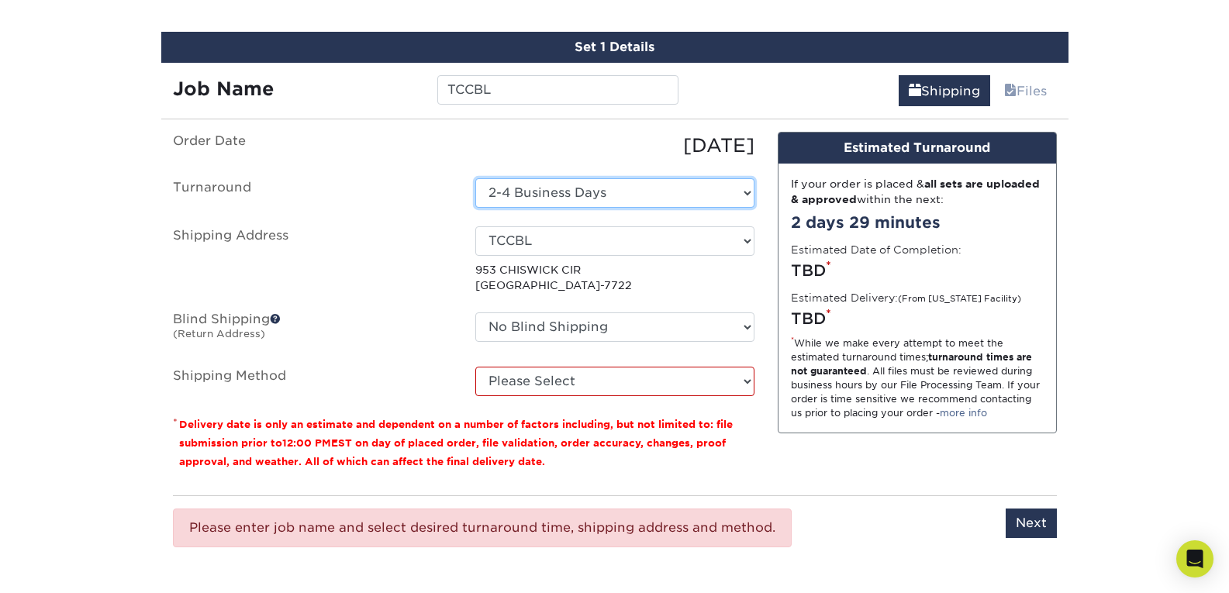
click at [581, 185] on select "Select One 2-4 Business Days 2 Day Next Business Day" at bounding box center [614, 192] width 279 height 29
click at [475, 178] on select "Select One 2-4 Business Days 2 Day Next Business Day" at bounding box center [614, 192] width 279 height 29
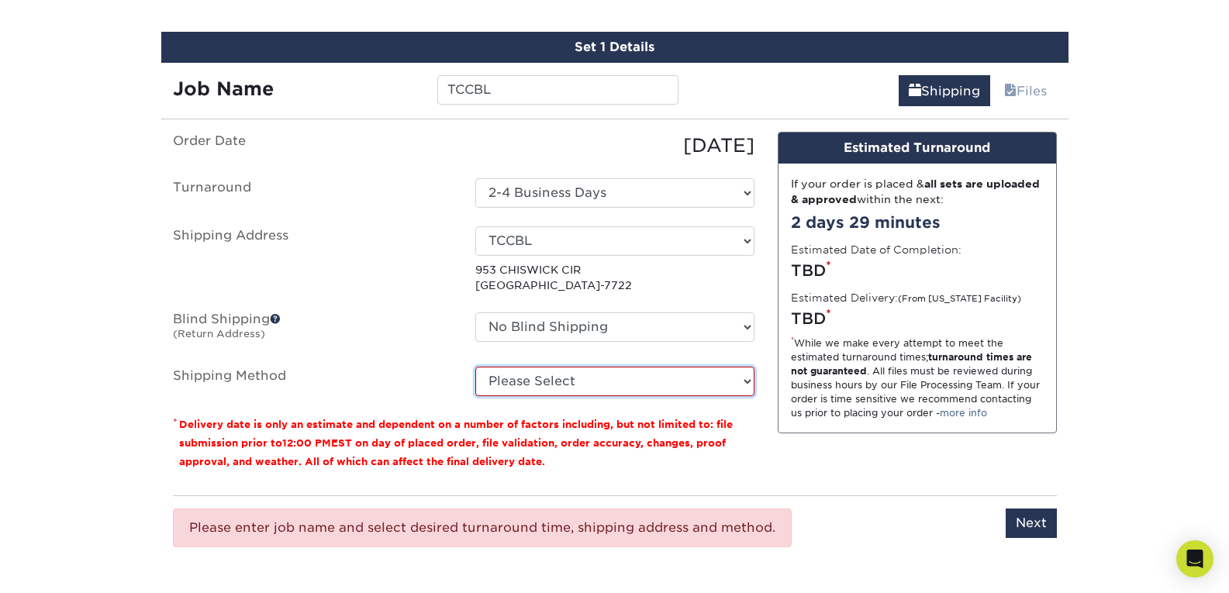
click at [567, 381] on select "Please Select Ground Shipping (+$8.96) 3 Day Shipping Service (+$20.04) 2 Day A…" at bounding box center [614, 381] width 279 height 29
select select "03"
click at [475, 367] on select "Please Select Ground Shipping (+$8.96) 3 Day Shipping Service (+$20.04) 2 Day A…" at bounding box center [614, 381] width 279 height 29
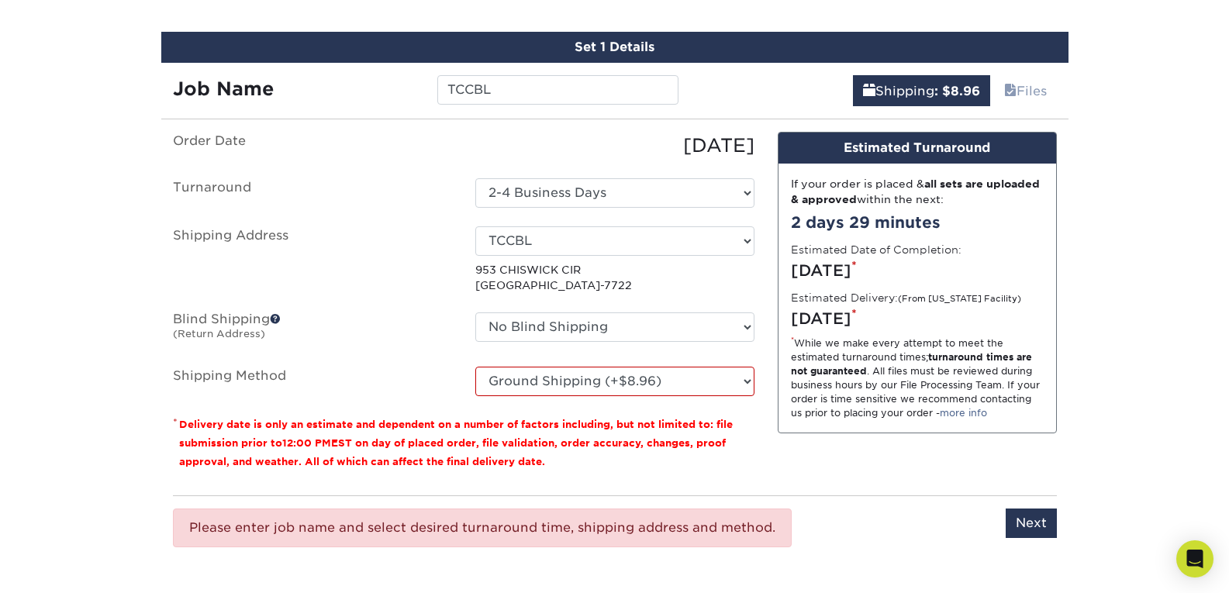
click at [1037, 526] on input "Next" at bounding box center [1031, 523] width 51 height 29
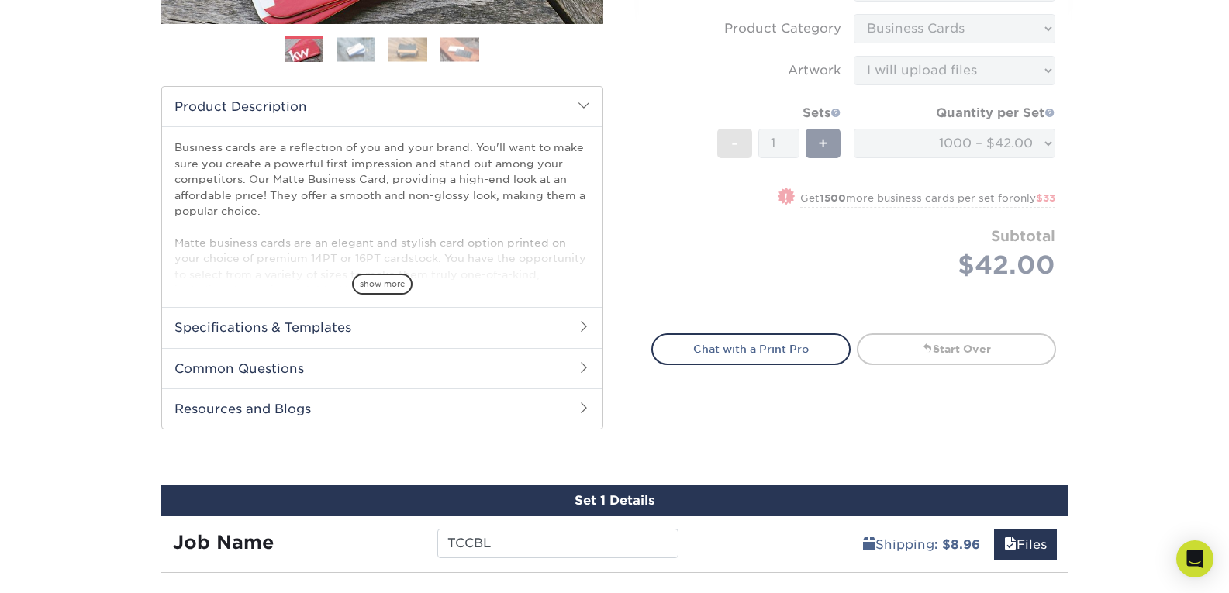
scroll to position [424, 0]
